Goal: Task Accomplishment & Management: Manage account settings

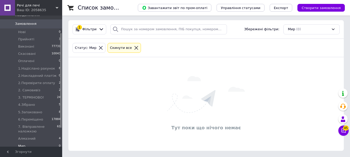
scroll to position [50, 0]
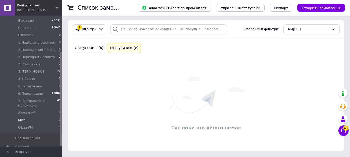
click at [26, 117] on li "Мир 0" at bounding box center [32, 120] width 64 height 7
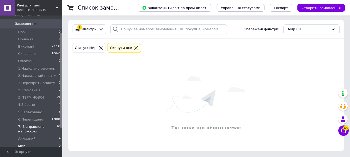
scroll to position [0, 0]
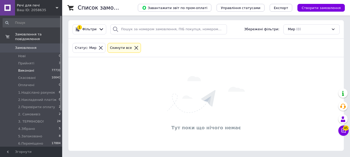
click at [26, 68] on span "Виконані" at bounding box center [26, 70] width 16 height 5
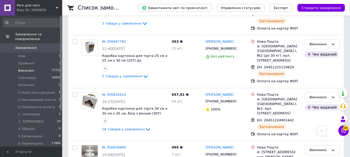
scroll to position [66, 0]
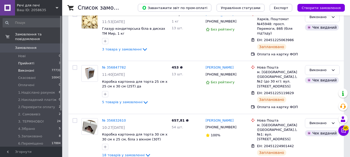
click at [29, 61] on span "Прийняті" at bounding box center [26, 63] width 16 height 5
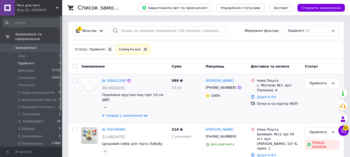
scroll to position [8, 0]
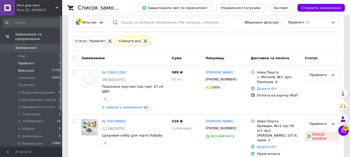
click at [25, 68] on span "Виконані" at bounding box center [26, 70] width 16 height 5
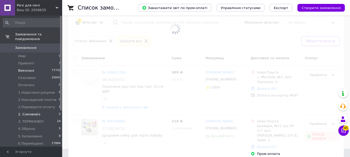
click at [36, 112] on span "2. Самовивіз" at bounding box center [29, 114] width 22 height 5
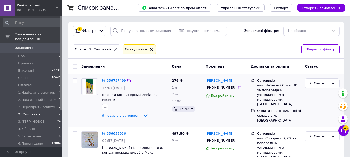
scroll to position [16, 0]
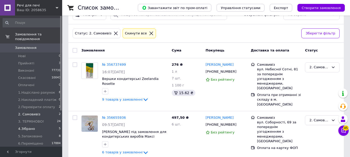
click at [31, 127] on span "4.Зібрано" at bounding box center [26, 129] width 17 height 5
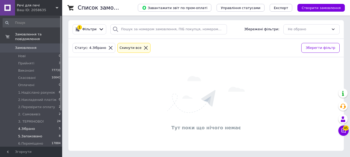
scroll to position [26, 0]
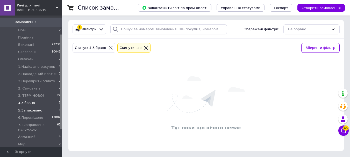
click at [23, 108] on span "5.Запаковано" at bounding box center [30, 110] width 24 height 5
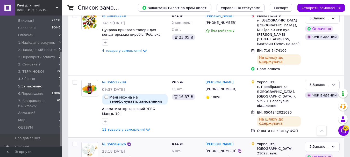
scroll to position [421, 0]
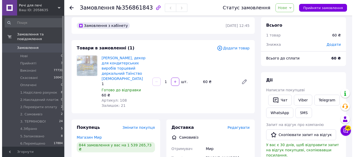
scroll to position [4, 0]
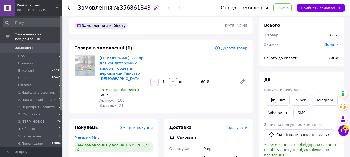
click at [227, 48] on span "Додати товар" at bounding box center [231, 48] width 33 height 6
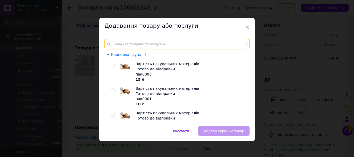
click at [167, 48] on input "text" at bounding box center [176, 44] width 145 height 10
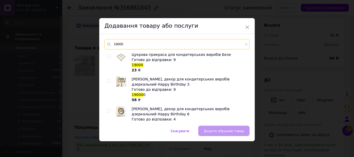
type input "19000"
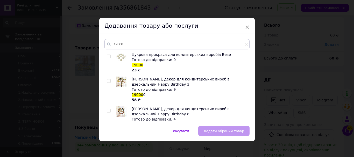
click at [108, 58] on div at bounding box center [109, 62] width 5 height 21
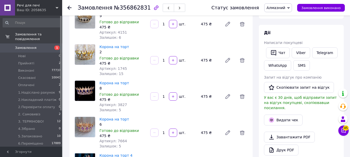
scroll to position [104, 0]
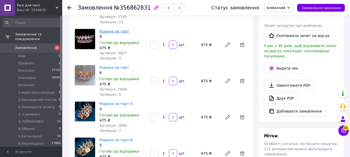
click at [109, 31] on link "Корона на торт" at bounding box center [115, 31] width 30 height 4
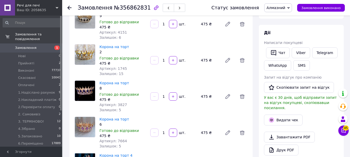
scroll to position [0, 0]
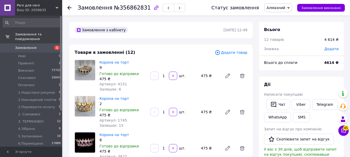
click at [220, 53] on icon at bounding box center [218, 53] width 6 height 6
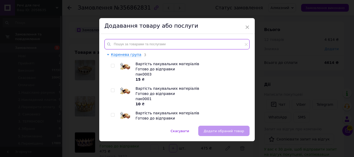
click at [192, 47] on input "text" at bounding box center [176, 44] width 145 height 10
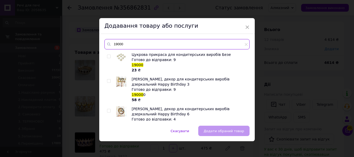
type input "19000"
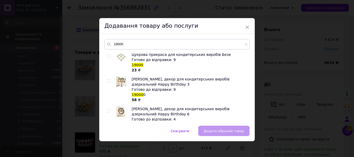
click at [107, 57] on input "checkbox" at bounding box center [108, 56] width 3 height 3
checkbox input "true"
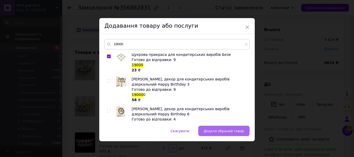
click at [238, 131] on span "Додати обраний товар" at bounding box center [224, 131] width 40 height 4
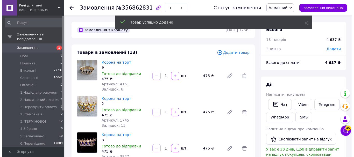
scroll to position [29, 0]
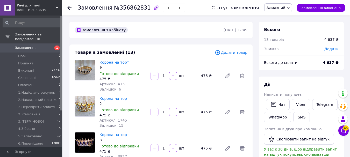
click at [226, 52] on span "Додати товар" at bounding box center [231, 53] width 33 height 6
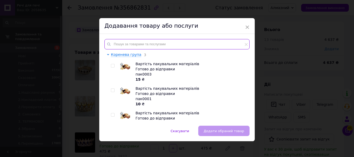
click at [172, 43] on input "text" at bounding box center [176, 44] width 145 height 10
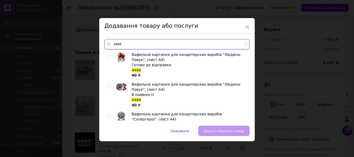
type input "4494"
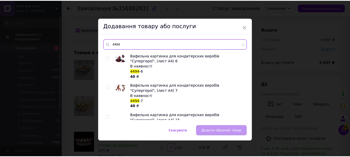
scroll to position [255, 0]
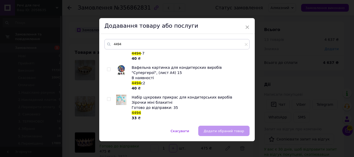
click at [109, 100] on input "checkbox" at bounding box center [108, 99] width 3 height 3
checkbox input "true"
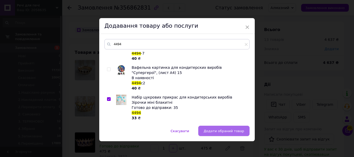
click at [209, 134] on button "Додати обраний товар" at bounding box center [223, 131] width 51 height 10
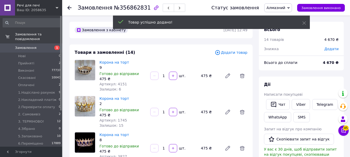
scroll to position [47, 0]
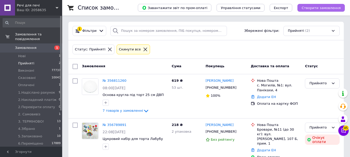
click at [315, 6] on span "Створити замовлення" at bounding box center [321, 8] width 39 height 4
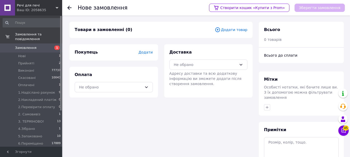
click at [226, 30] on span "Додати товар" at bounding box center [231, 30] width 33 height 6
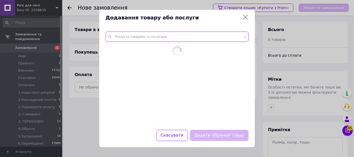
click at [153, 38] on input "text" at bounding box center [177, 37] width 143 height 10
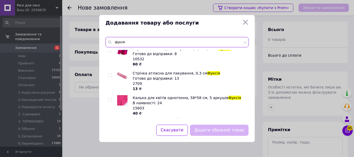
scroll to position [520, 0]
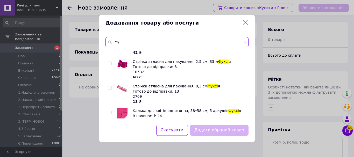
type input "ф"
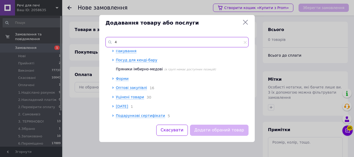
scroll to position [0, 0]
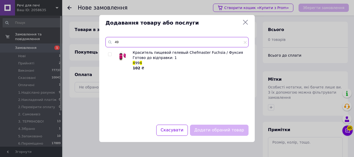
type input "4"
